Goal: Answer question/provide support

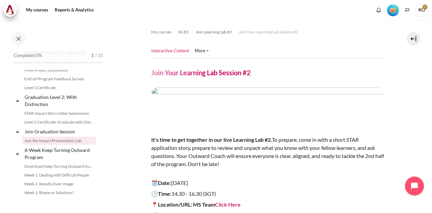
scroll to position [736, 0]
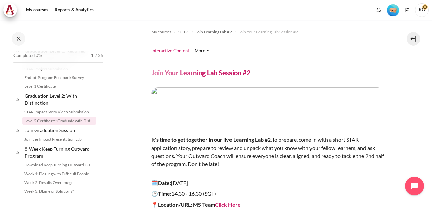
click at [45, 125] on link "Level 2 Certificate: Graduate with Distinction" at bounding box center [59, 121] width 74 height 8
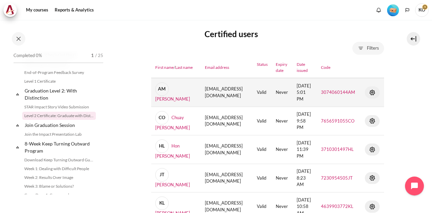
scroll to position [67, 0]
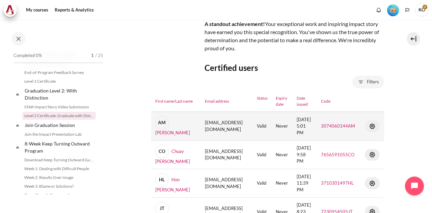
click at [374, 130] on img "Content" at bounding box center [372, 126] width 8 height 8
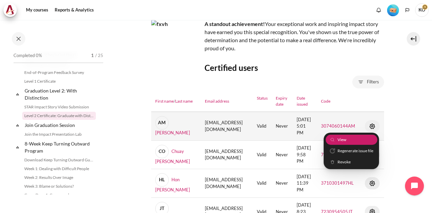
click at [345, 143] on span "View" at bounding box center [341, 140] width 9 height 6
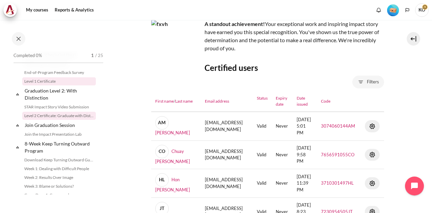
click at [47, 85] on link "Level 1 Certificate" at bounding box center [59, 81] width 74 height 8
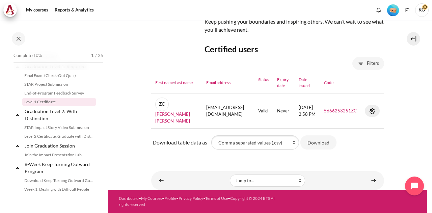
scroll to position [731, 0]
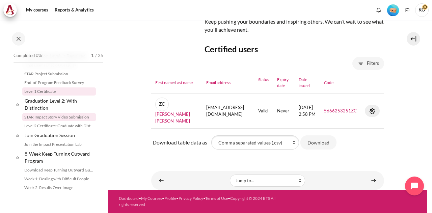
click at [50, 121] on link "STAR Impact Story Video Submission" at bounding box center [59, 117] width 74 height 8
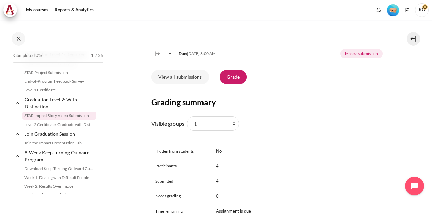
scroll to position [270, 0]
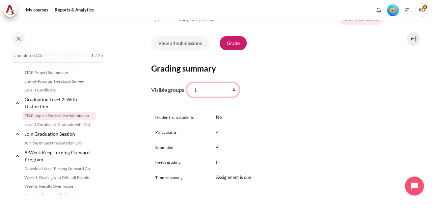
click at [231, 97] on select "All participants 1 2 3 4 5 6 7 HR" at bounding box center [213, 90] width 52 height 14
select select "0"
click at [187, 97] on select "All participants 1 2 3 4 5 6 7 HR" at bounding box center [213, 90] width 52 height 14
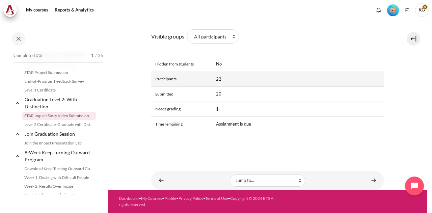
scroll to position [271, 0]
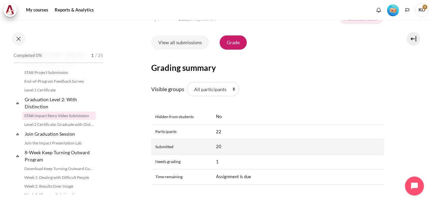
drag, startPoint x: 236, startPoint y: 57, endPoint x: 263, endPoint y: 160, distance: 106.0
click at [236, 50] on link "Grade" at bounding box center [233, 42] width 27 height 14
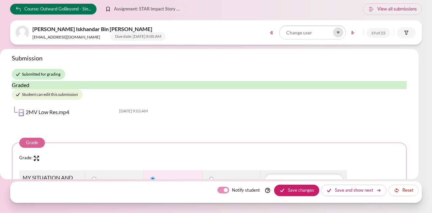
click at [339, 33] on icon at bounding box center [338, 32] width 2 height 1
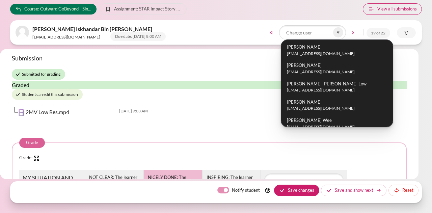
click at [383, 8] on link "View all submissions" at bounding box center [392, 8] width 59 height 11
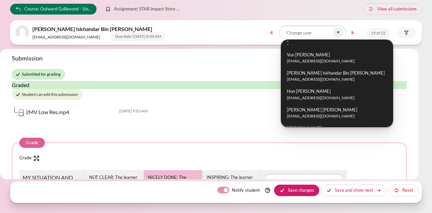
scroll to position [325, 0]
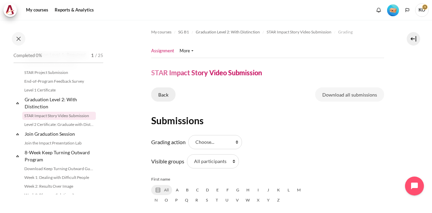
click at [162, 95] on link "Back" at bounding box center [163, 94] width 24 height 14
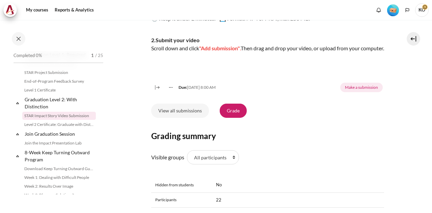
scroll to position [202, 0]
click at [235, 118] on link "Grade" at bounding box center [233, 111] width 27 height 14
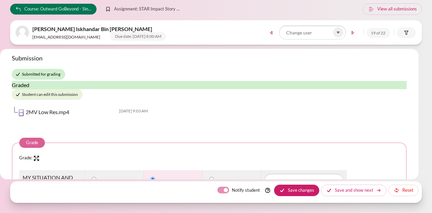
click at [232, 191] on label "Notify student" at bounding box center [246, 190] width 28 height 7
click at [226, 191] on input "Notify student" at bounding box center [223, 190] width 12 height 7
checkbox input "false"
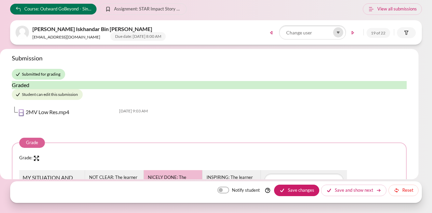
click at [341, 35] on span at bounding box center [338, 32] width 10 height 10
click at [338, 34] on icon at bounding box center [338, 32] width 6 height 6
click at [337, 31] on icon at bounding box center [338, 32] width 6 height 6
drag, startPoint x: 204, startPoint y: 23, endPoint x: 215, endPoint y: 19, distance: 10.9
click at [204, 22] on div "Mohamad Iskhandar Bin Mohamad Hashim imhashim@zuelligpharma.com Due date: 26 Au…" at bounding box center [216, 32] width 412 height 24
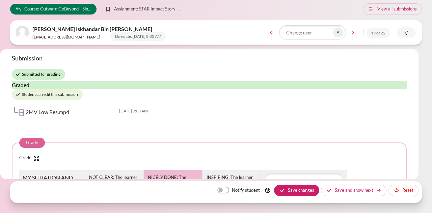
click at [223, 10] on div "Course: Outward GoBeyond - Singapore Market Batch 1 (July 2025) Assignment: STA…" at bounding box center [216, 8] width 412 height 11
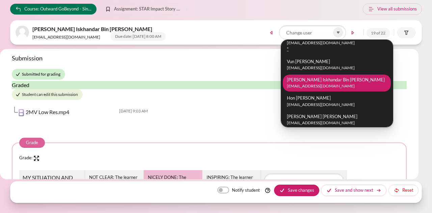
scroll to position [270, 0]
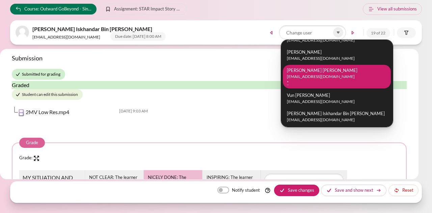
click at [327, 76] on small "jngsp@zuelligpharma.com" at bounding box center [337, 77] width 100 height 6
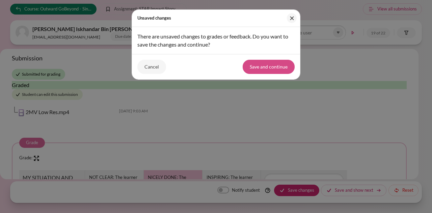
click at [274, 65] on button "Save and continue" at bounding box center [269, 67] width 52 height 14
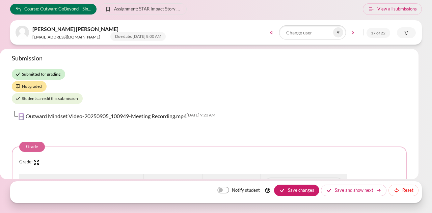
click at [312, 60] on h3 "Submission" at bounding box center [209, 58] width 395 height 8
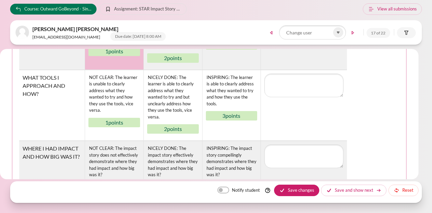
scroll to position [101, 0]
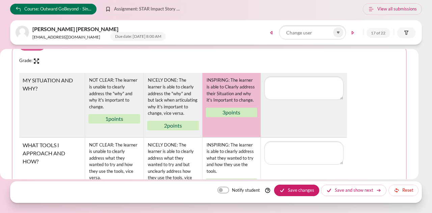
click at [233, 105] on div "INSPIRING: The learner is able to Clearly address their Situation and why it's …" at bounding box center [232, 96] width 52 height 40
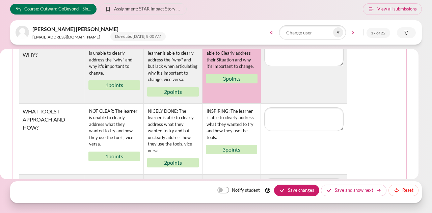
scroll to position [169, 0]
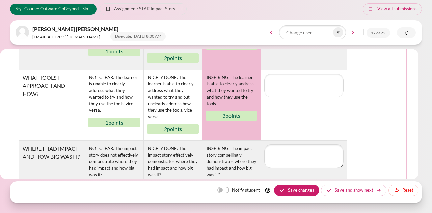
click at [229, 91] on div "INSPIRING: The learner is able to clearly address what they wanted to try and h…" at bounding box center [232, 91] width 52 height 34
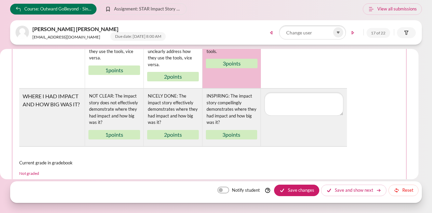
scroll to position [236, 0]
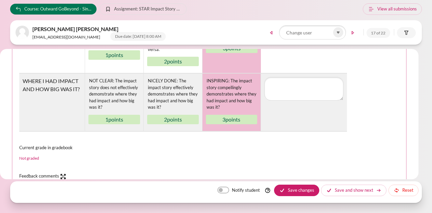
click at [217, 94] on div "INSPIRING: The impact story compellingly demonstrates where they had impact and…" at bounding box center [232, 94] width 52 height 34
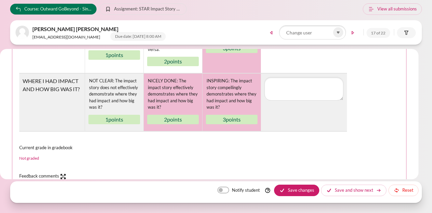
click at [169, 95] on div "NICELY DONE: The impact story effectively demonstrates where they had impact an…" at bounding box center [173, 94] width 52 height 34
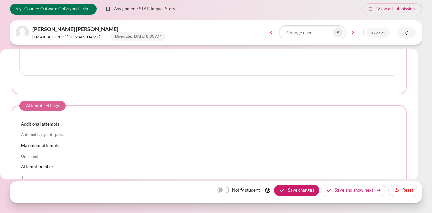
scroll to position [494, 0]
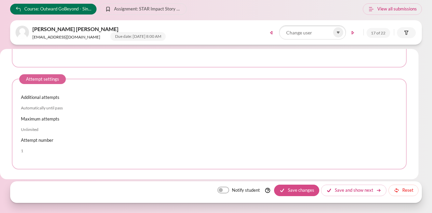
drag, startPoint x: 297, startPoint y: 188, endPoint x: 181, endPoint y: 156, distance: 120.3
click at [296, 188] on button "Save changes" at bounding box center [296, 190] width 45 height 11
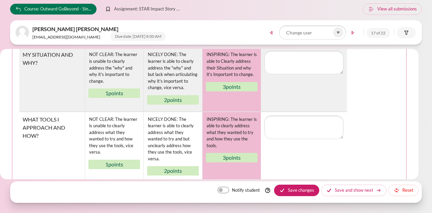
scroll to position [202, 0]
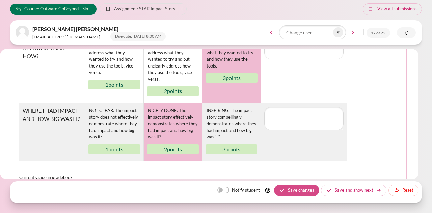
click at [308, 189] on button "Save changes" at bounding box center [296, 190] width 45 height 11
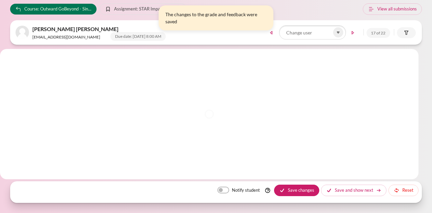
scroll to position [0, 0]
